Goal: Information Seeking & Learning: Learn about a topic

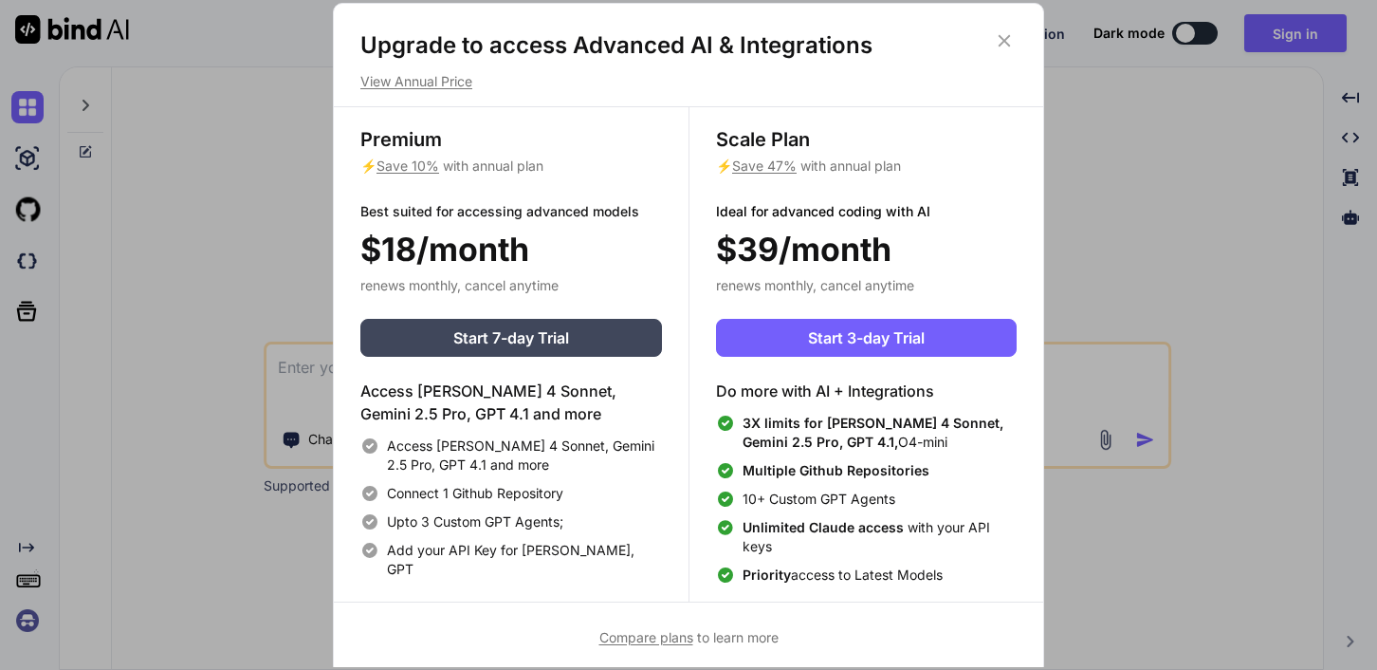
click at [999, 35] on icon at bounding box center [1005, 41] width 12 height 12
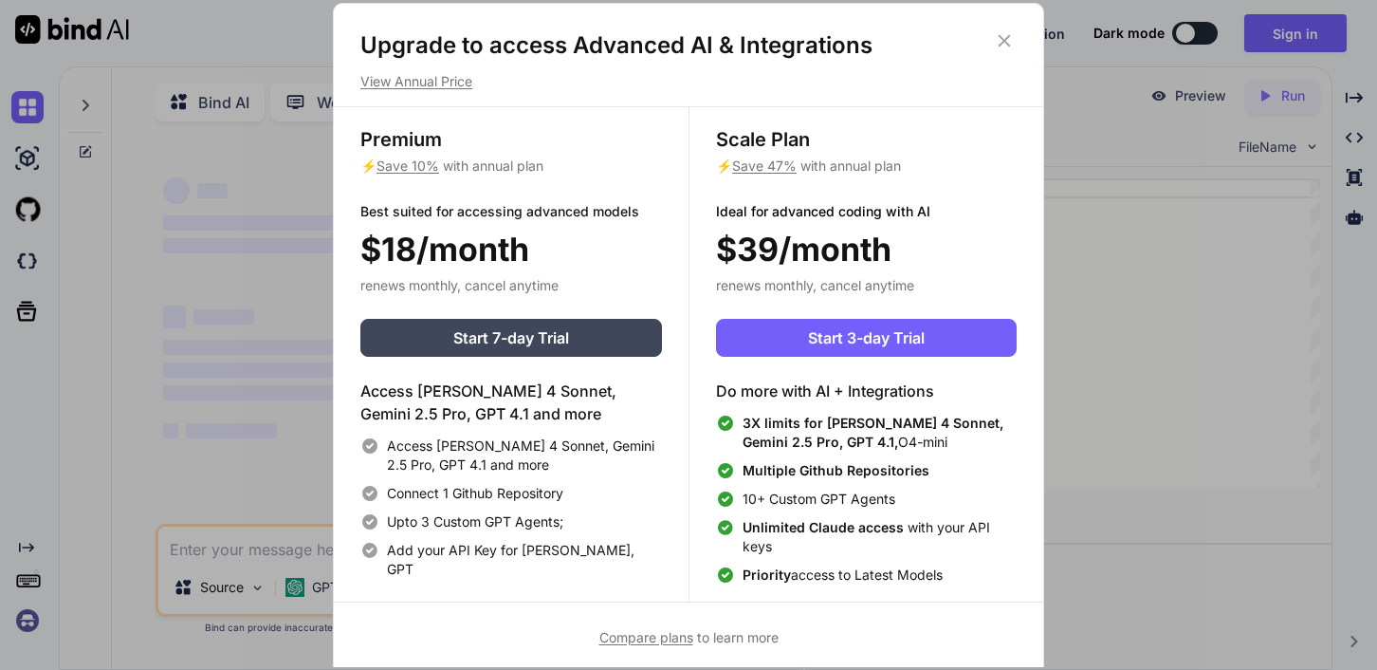
type textarea "x"
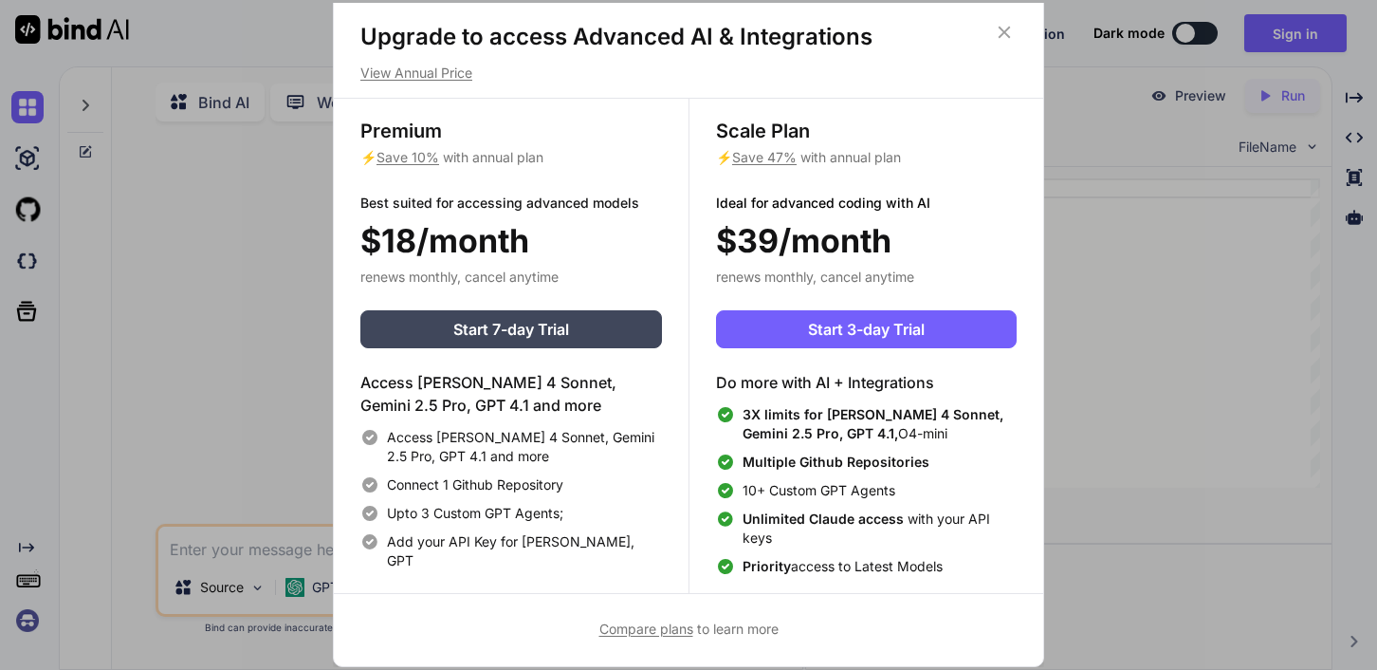
click at [645, 623] on span "Compare plans" at bounding box center [646, 628] width 94 height 16
click at [456, 68] on p "View Annual Price" at bounding box center [688, 73] width 656 height 19
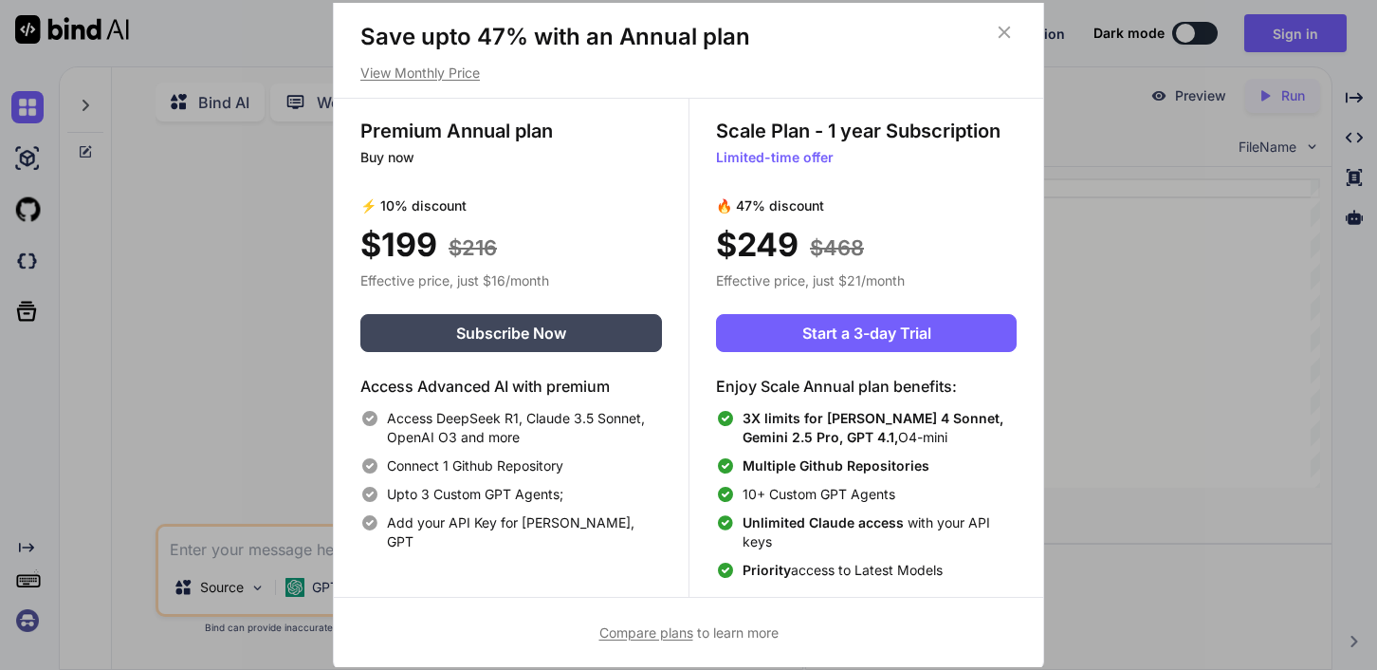
click at [456, 68] on p "View Monthly Price" at bounding box center [688, 73] width 656 height 19
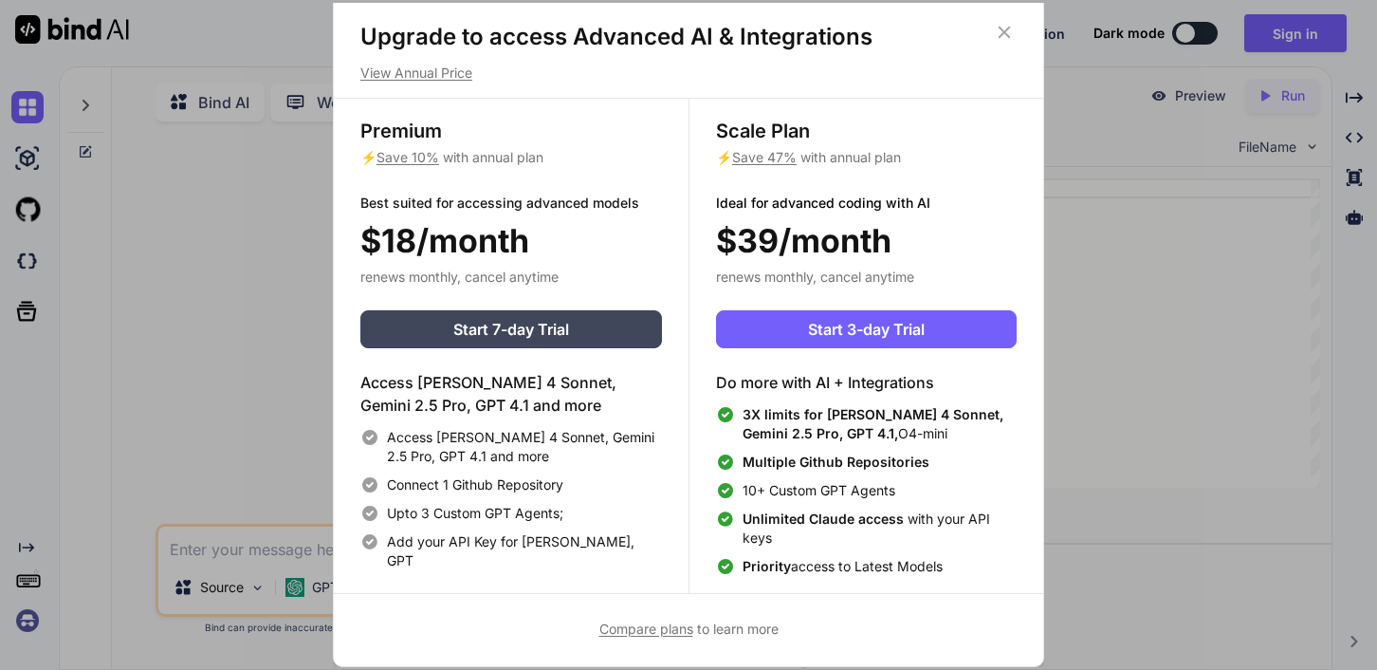
click at [1002, 34] on icon at bounding box center [1005, 33] width 12 height 12
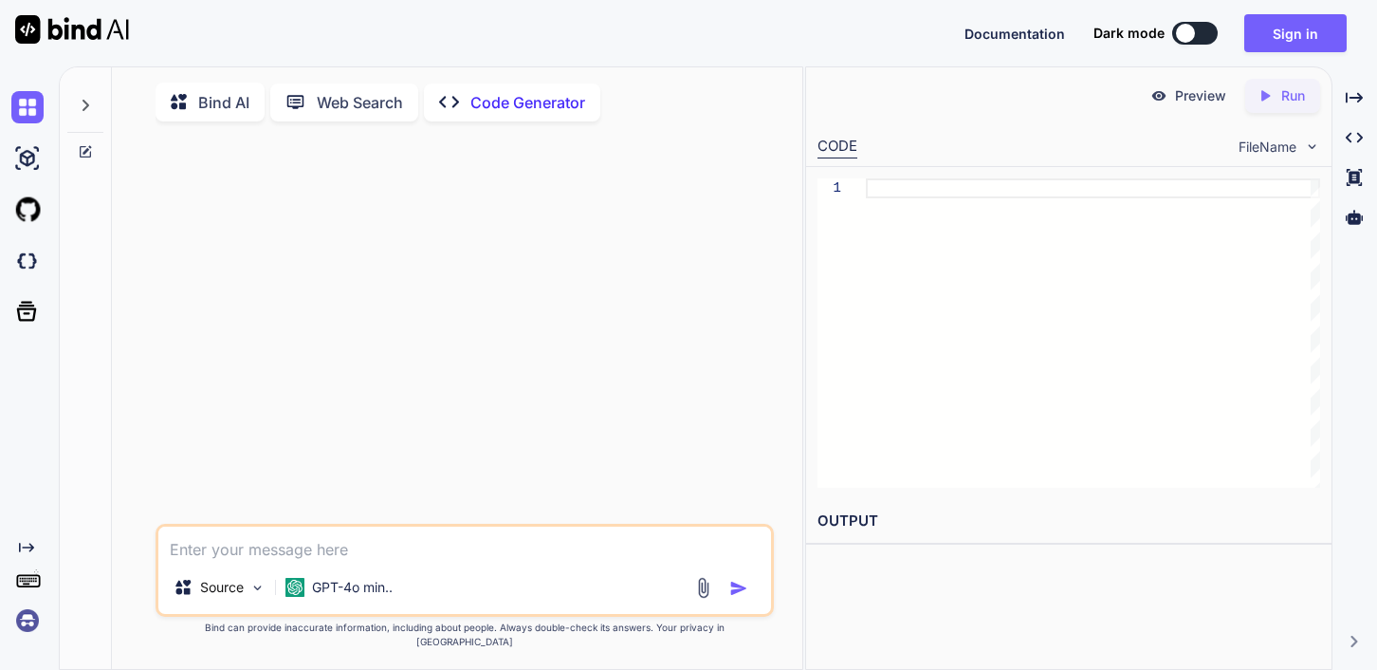
click at [211, 102] on p "Bind AI" at bounding box center [223, 102] width 51 height 23
click at [457, 93] on icon "Created with Pixso." at bounding box center [449, 102] width 20 height 20
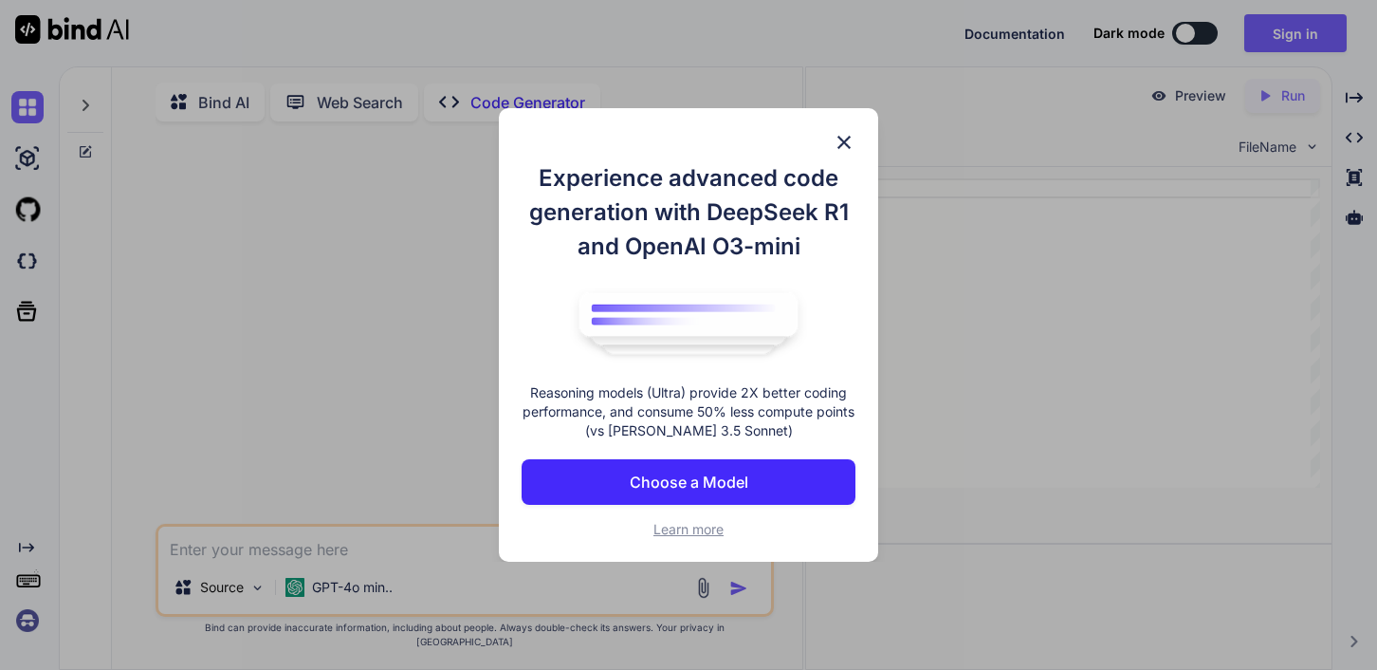
click at [718, 471] on p "Choose a Model" at bounding box center [689, 481] width 119 height 23
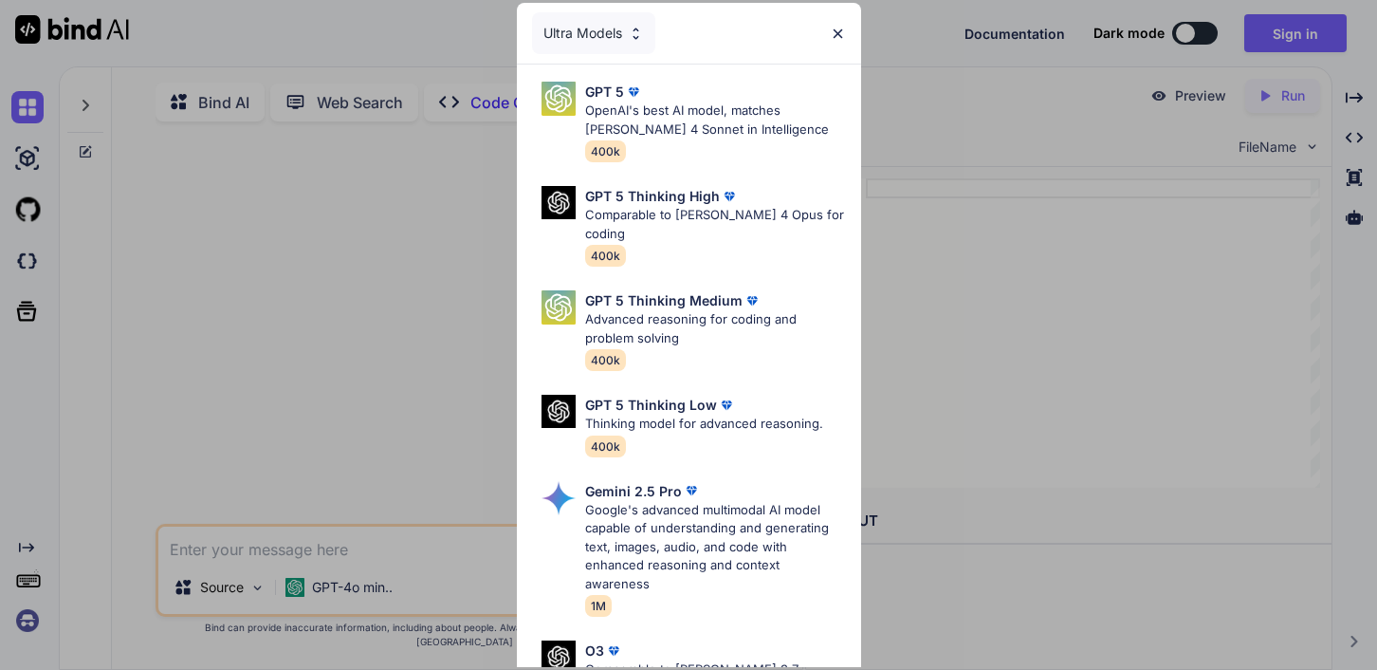
click at [637, 30] on img at bounding box center [636, 34] width 16 height 16
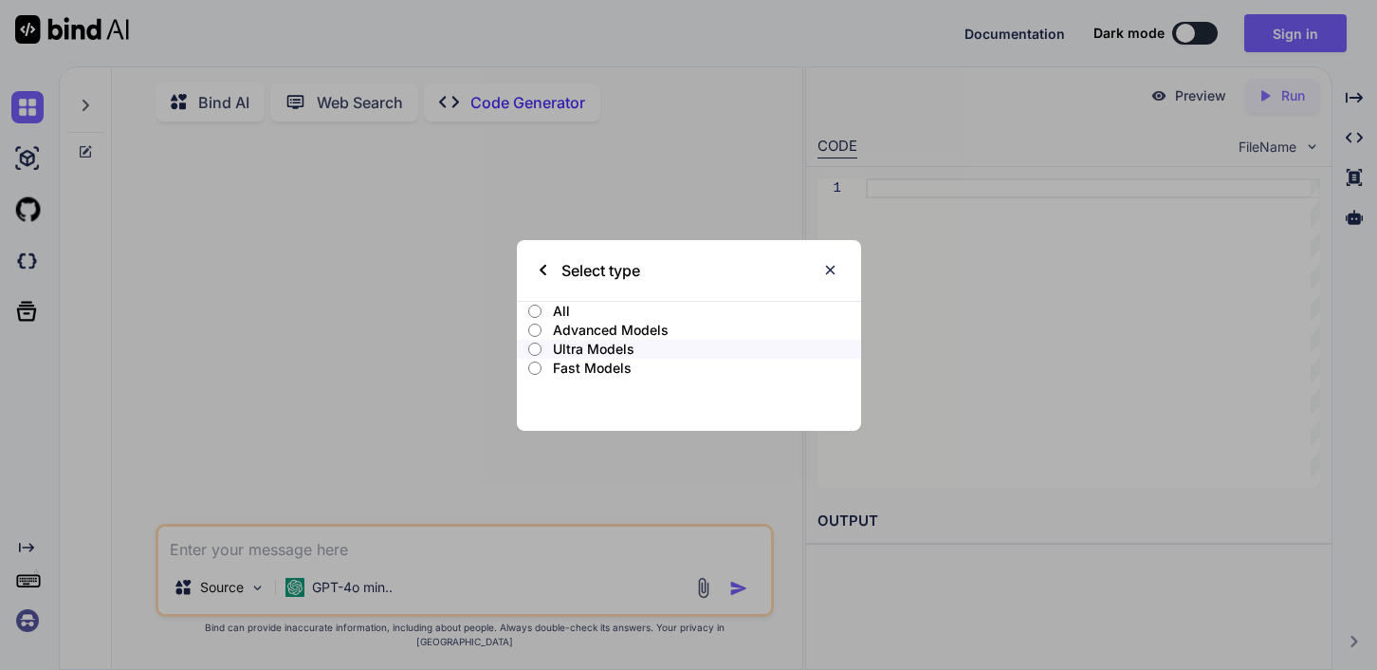
click at [565, 311] on p "All" at bounding box center [706, 311] width 307 height 19
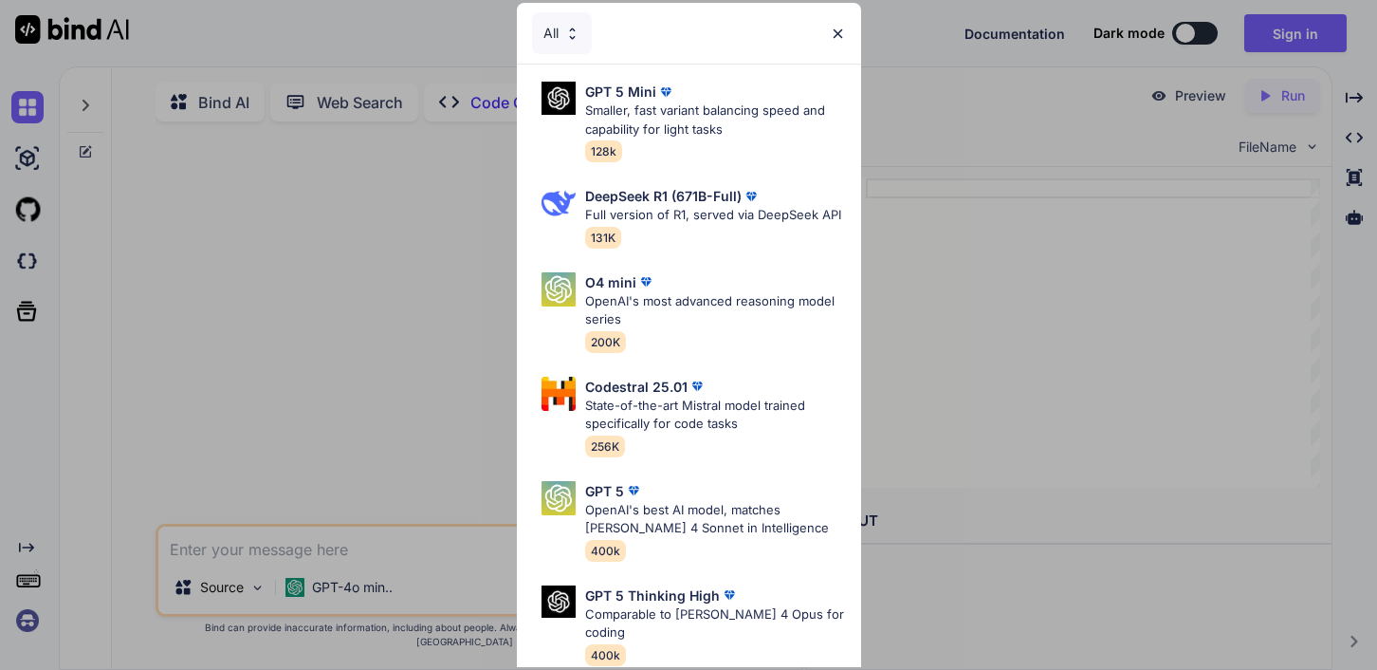
click at [840, 29] on img at bounding box center [838, 34] width 16 height 16
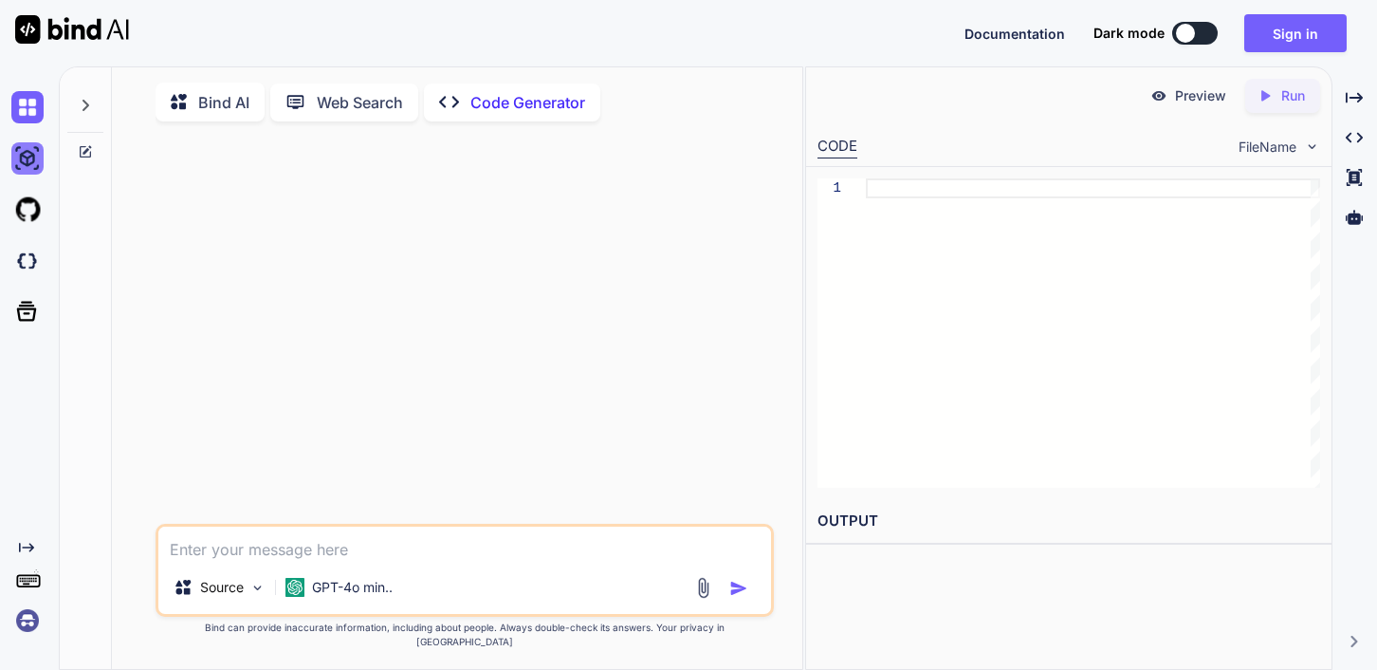
click at [35, 163] on img at bounding box center [27, 158] width 32 height 32
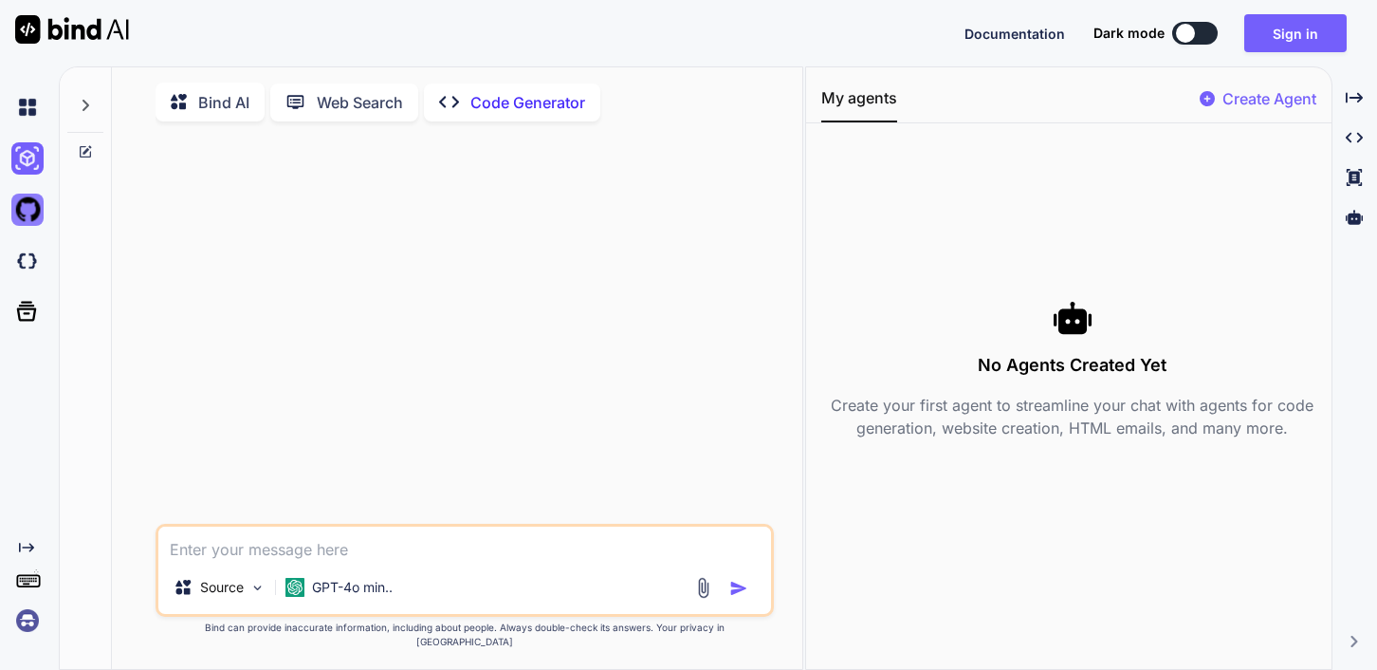
click at [30, 213] on img at bounding box center [27, 209] width 32 height 32
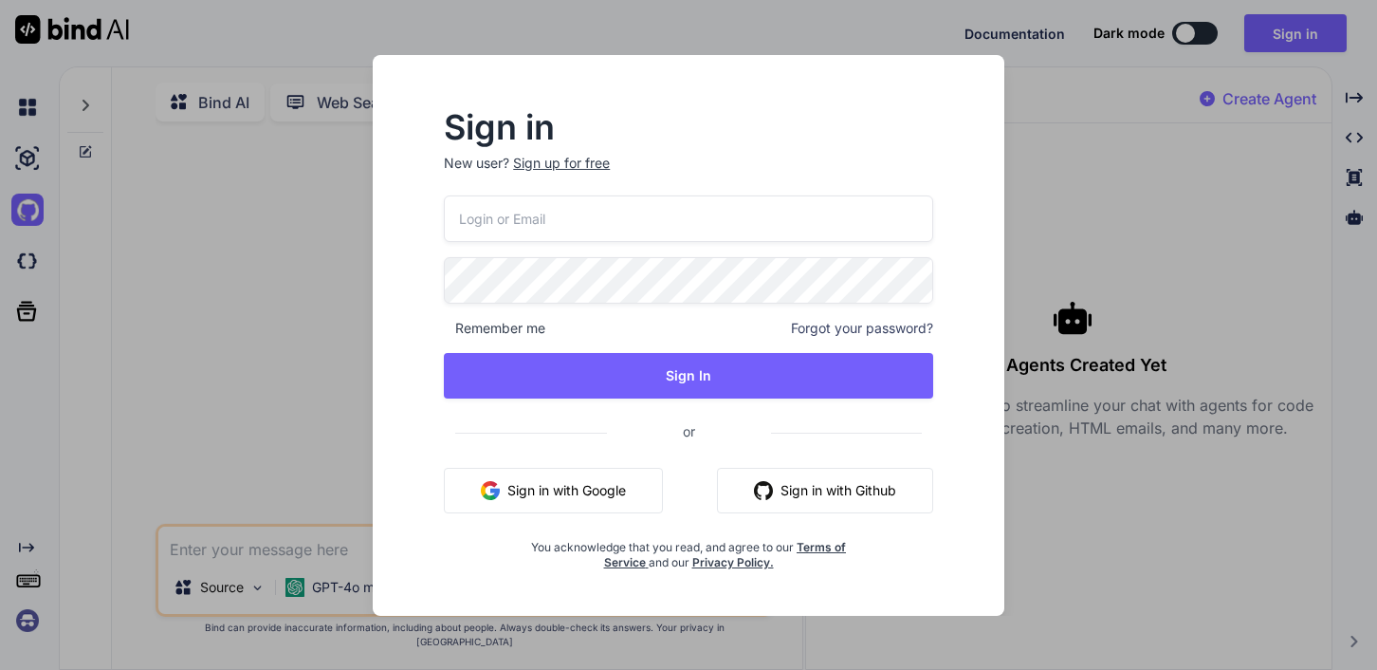
click at [311, 325] on div "Sign in New user? Sign up for free Remember me Forgot your password? Sign In or…" at bounding box center [688, 335] width 1377 height 670
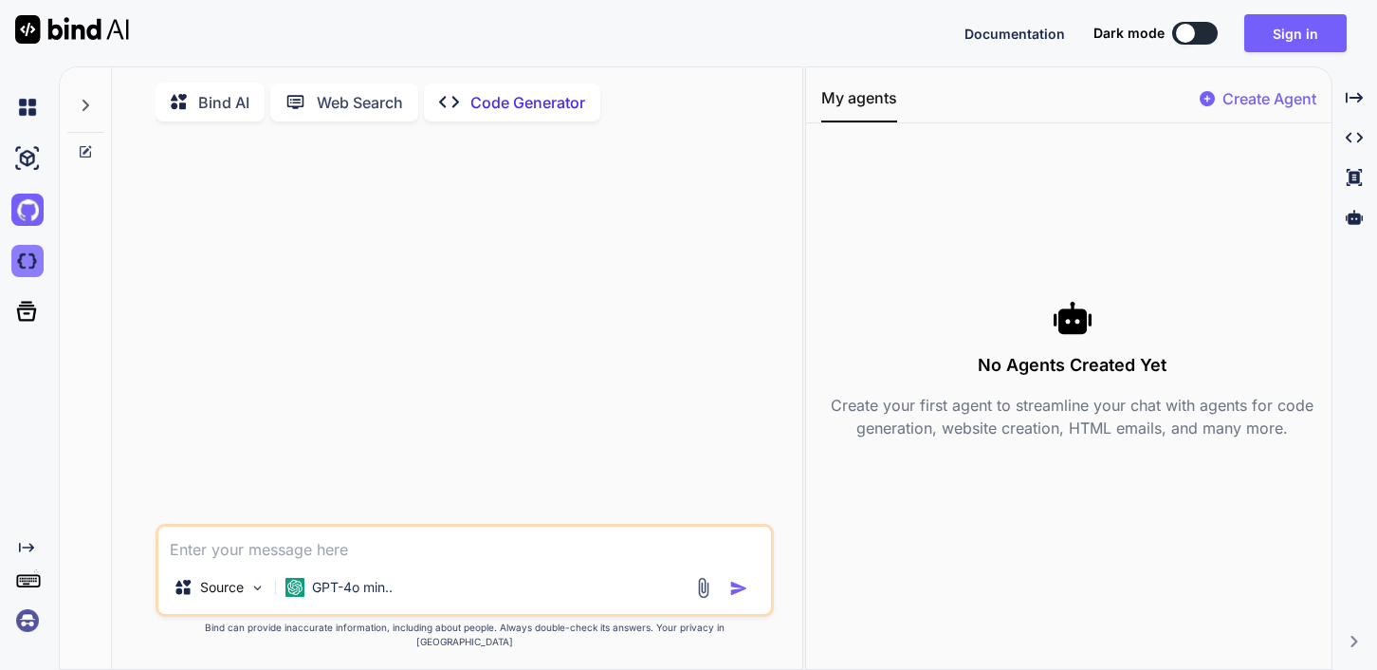
click at [30, 263] on img at bounding box center [27, 261] width 32 height 32
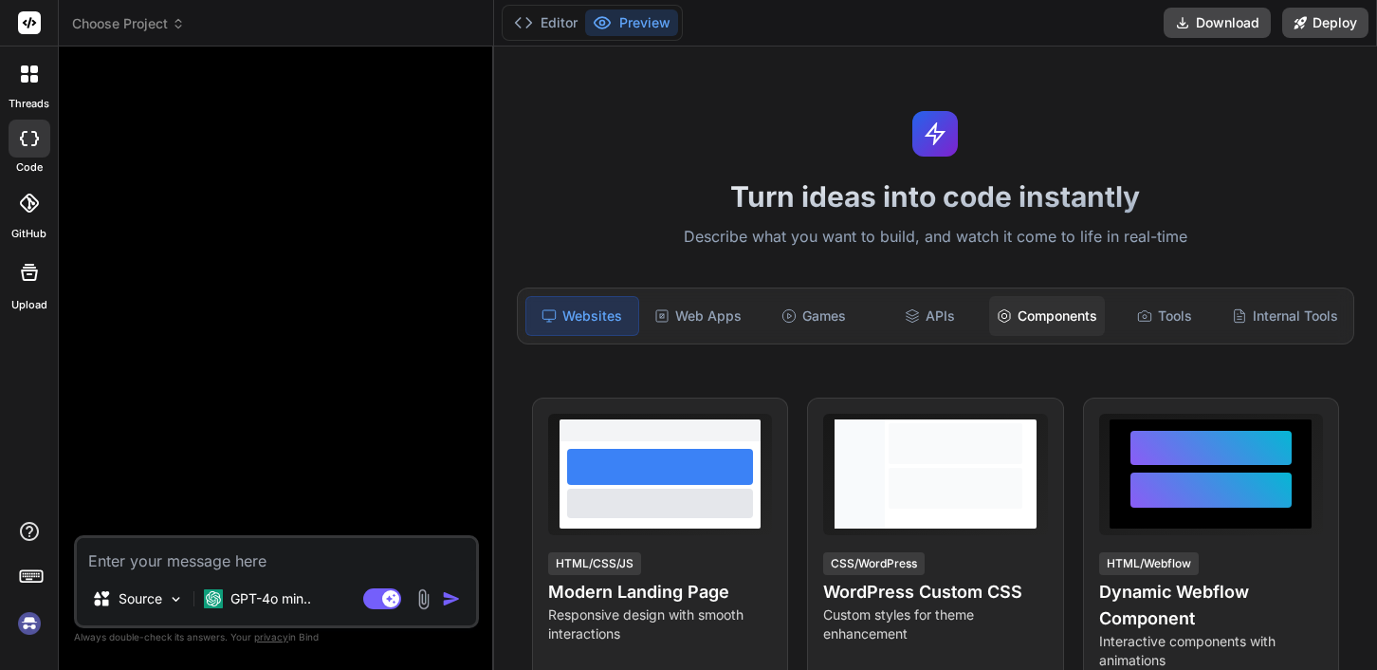
click at [1058, 308] on div "Components" at bounding box center [1047, 316] width 116 height 40
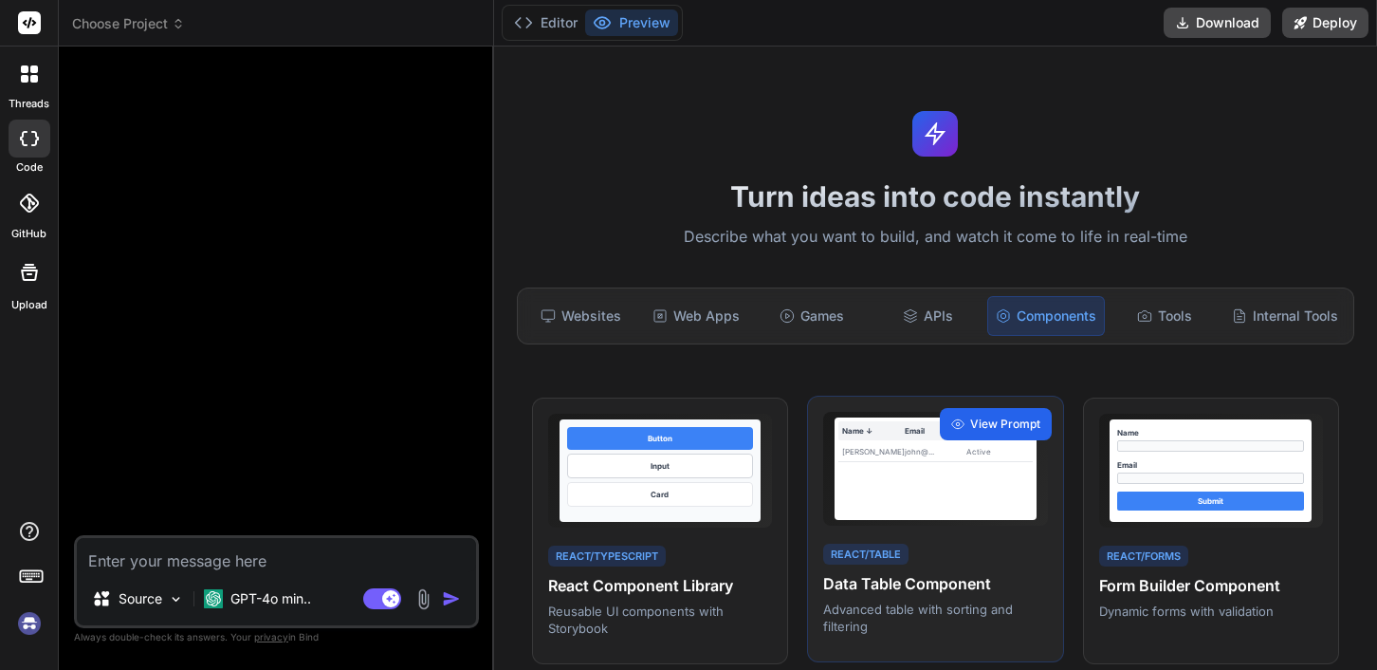
click at [967, 423] on div "View Prompt" at bounding box center [996, 424] width 112 height 32
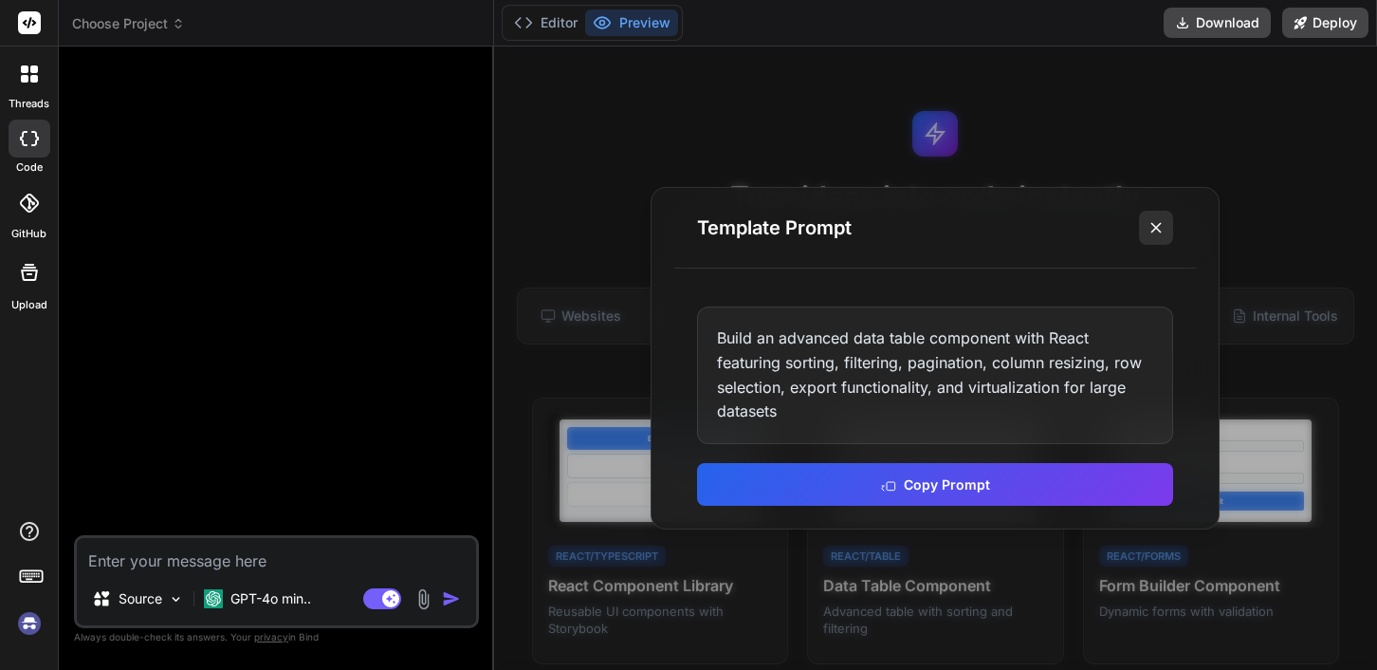
click at [1155, 230] on icon at bounding box center [1156, 227] width 19 height 19
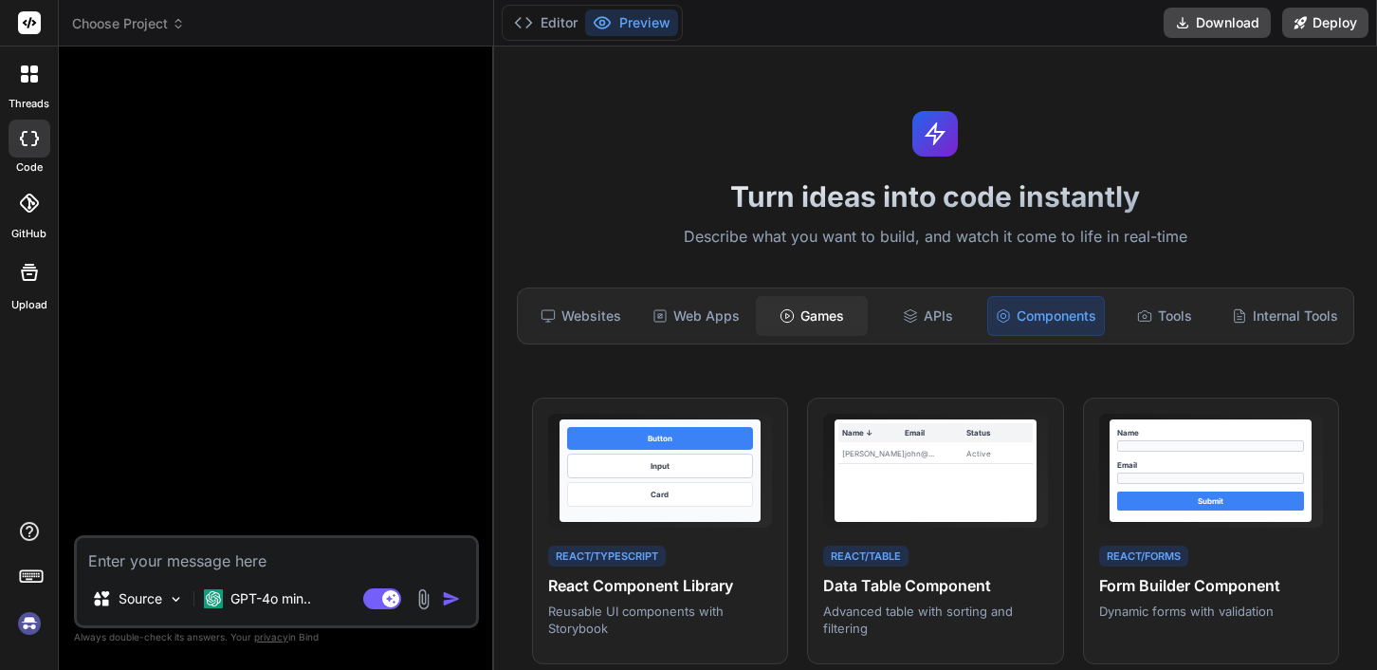
click at [809, 321] on div "Games" at bounding box center [812, 316] width 112 height 40
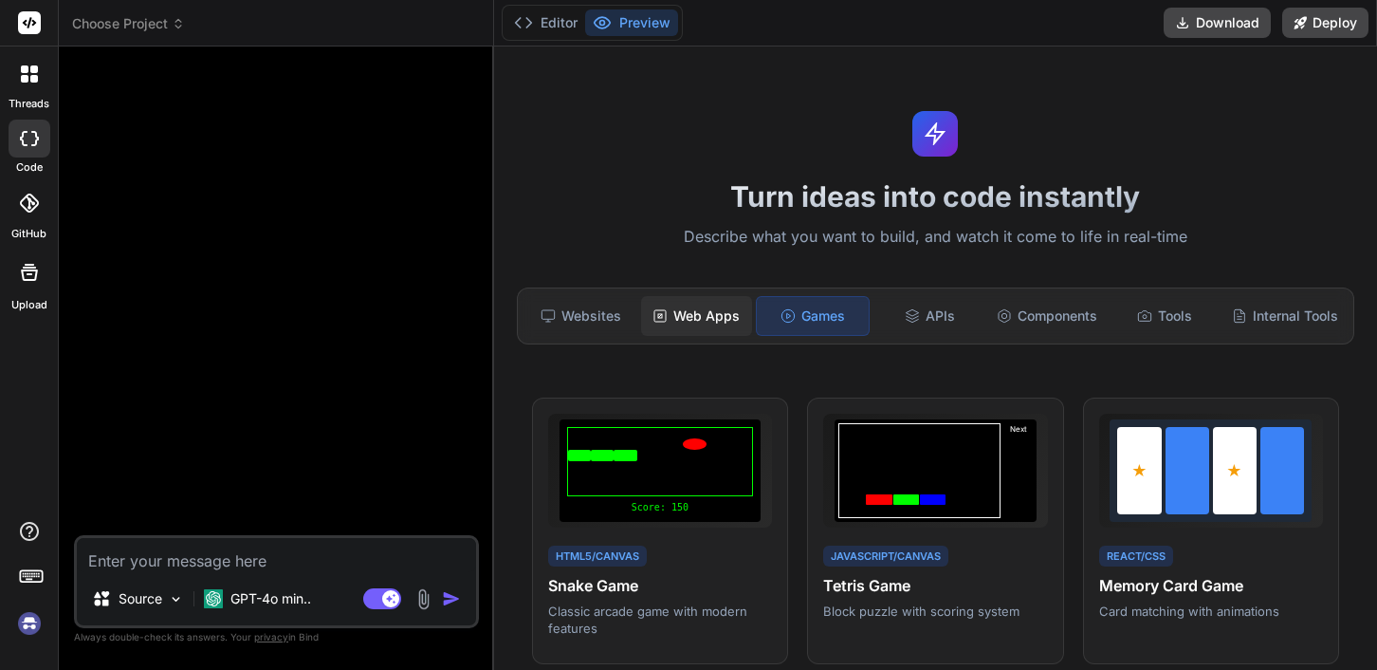
click at [722, 316] on div "Web Apps" at bounding box center [697, 316] width 112 height 40
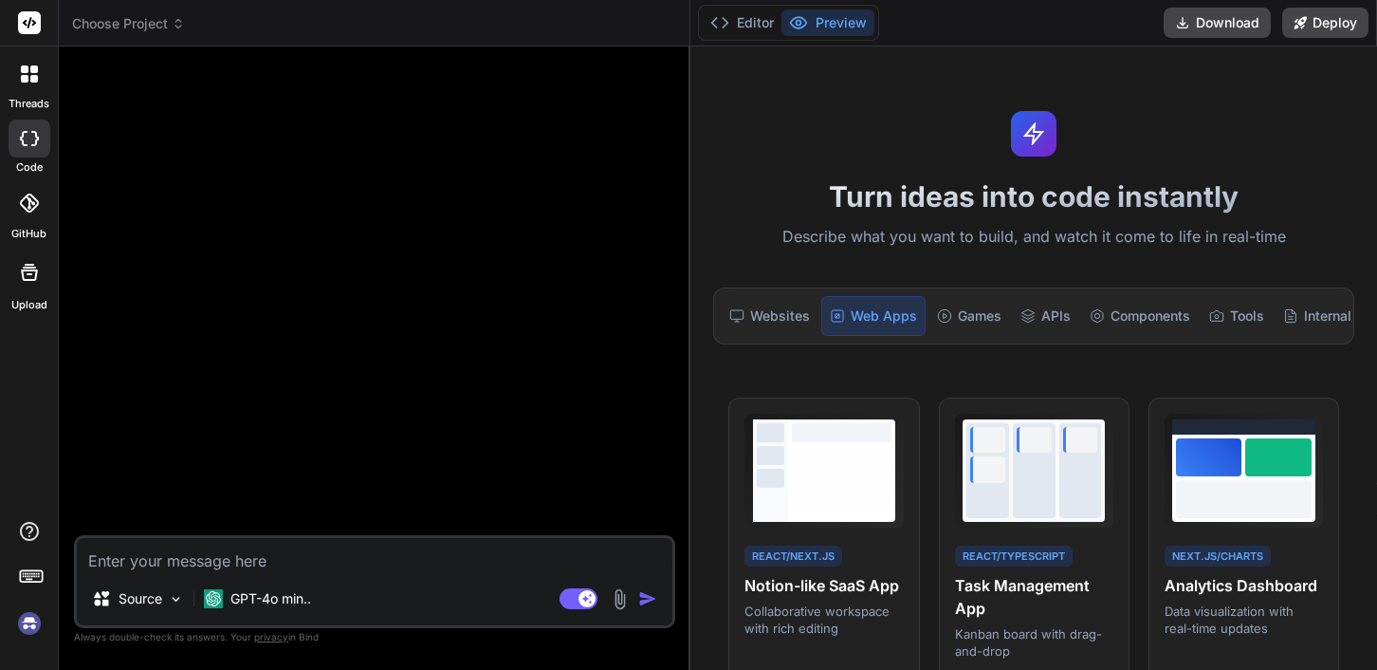
drag, startPoint x: 491, startPoint y: 169, endPoint x: 660, endPoint y: 165, distance: 168.9
click at [660, 165] on div "Bind AI Web Search Created with Pixso. Code Generator Source GPT-4o min.. Agent…" at bounding box center [375, 357] width 632 height 623
click at [32, 82] on icon at bounding box center [34, 79] width 8 height 8
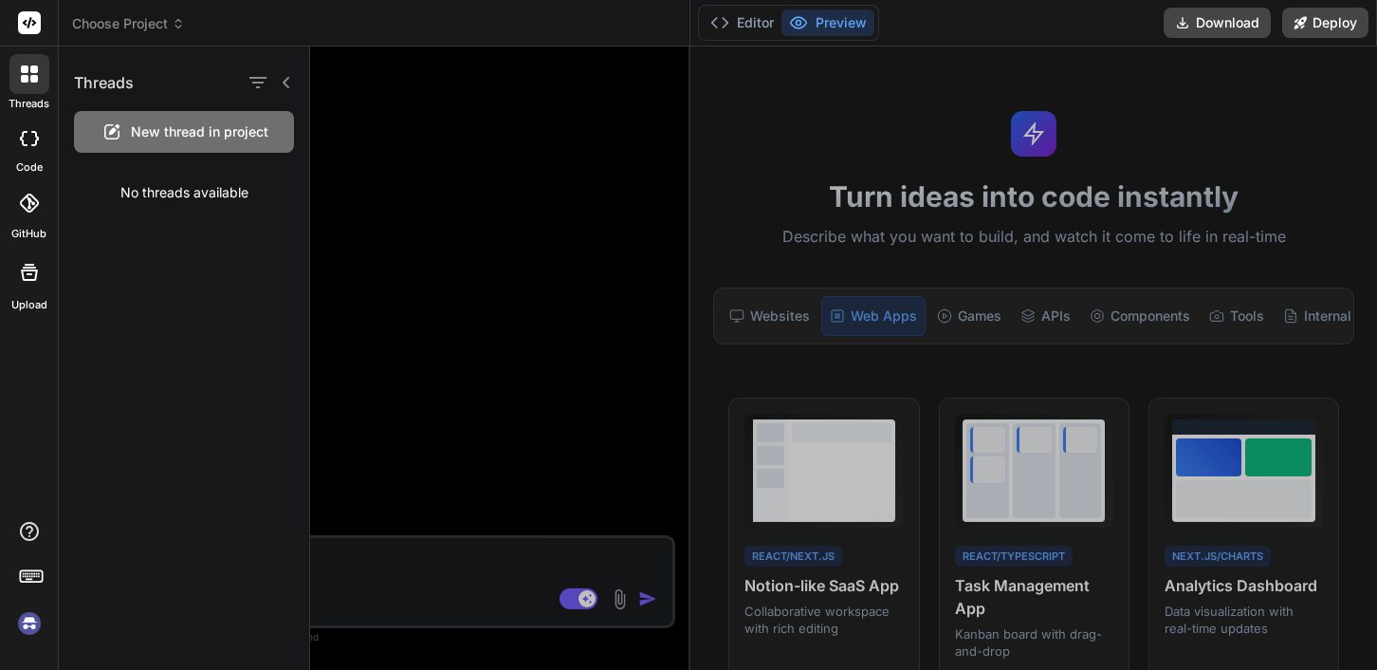
click at [32, 82] on icon at bounding box center [34, 79] width 8 height 8
click at [32, 28] on rect at bounding box center [29, 22] width 23 height 23
click at [28, 135] on icon at bounding box center [29, 138] width 19 height 15
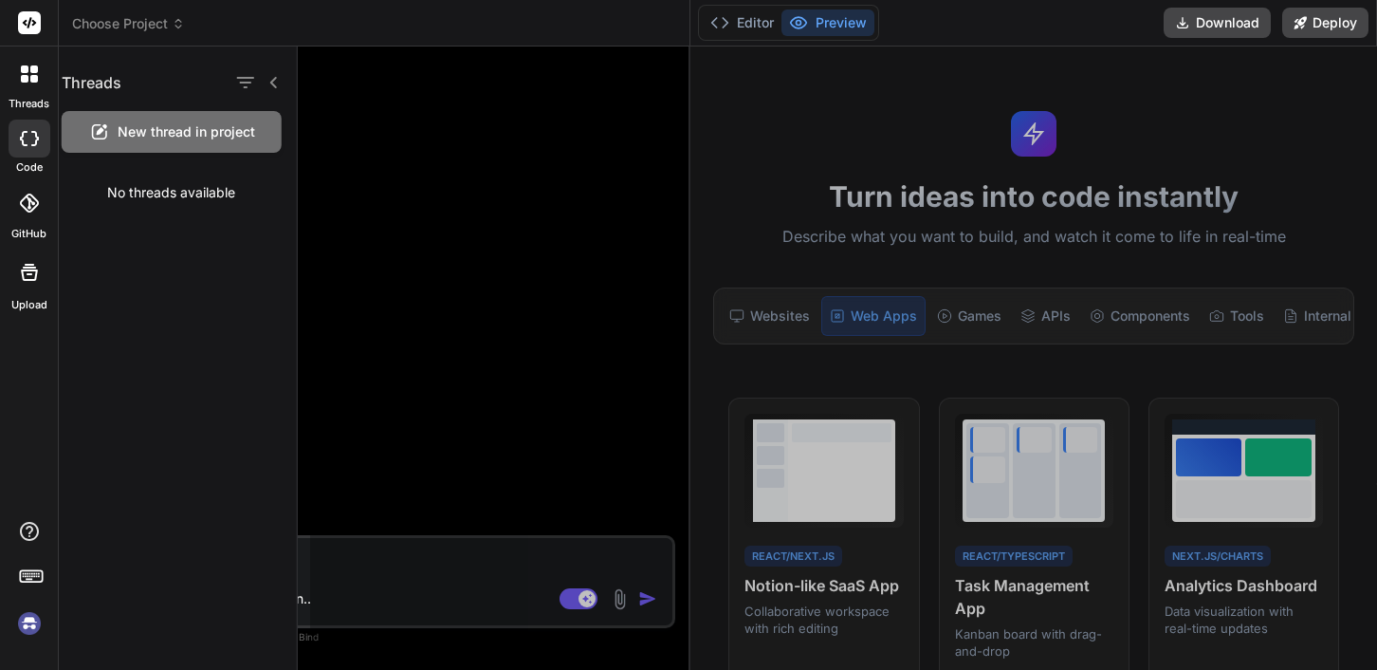
type textarea "x"
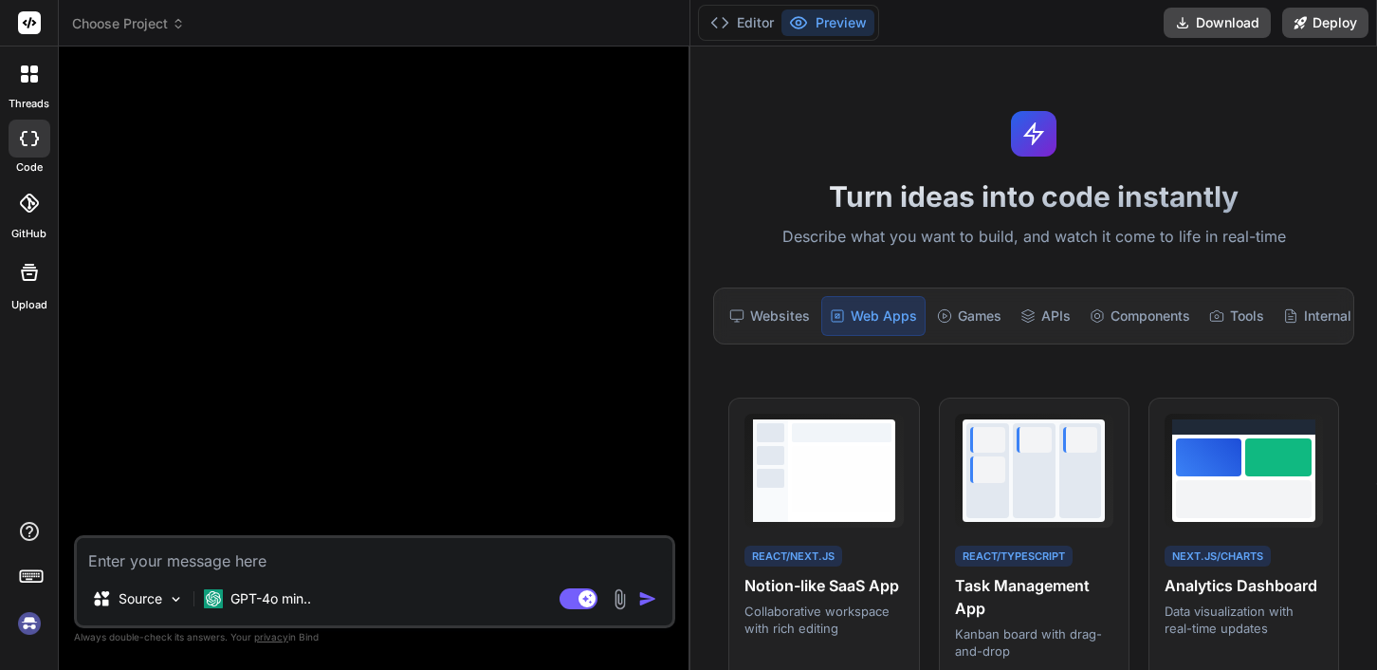
click at [33, 270] on icon at bounding box center [29, 272] width 17 height 17
